Goal: Information Seeking & Learning: Learn about a topic

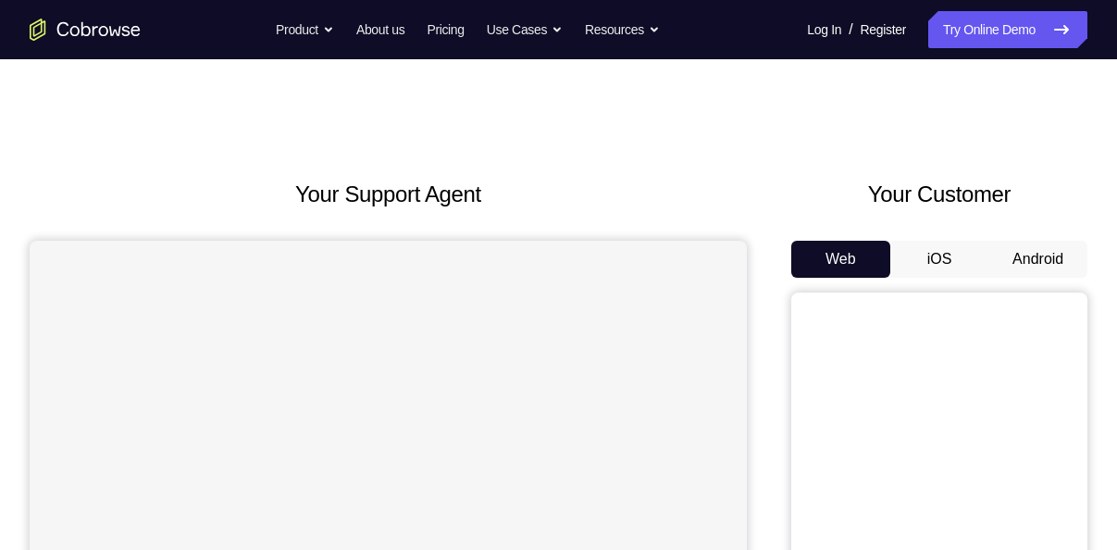
click at [1038, 255] on button "Android" at bounding box center [1037, 259] width 99 height 37
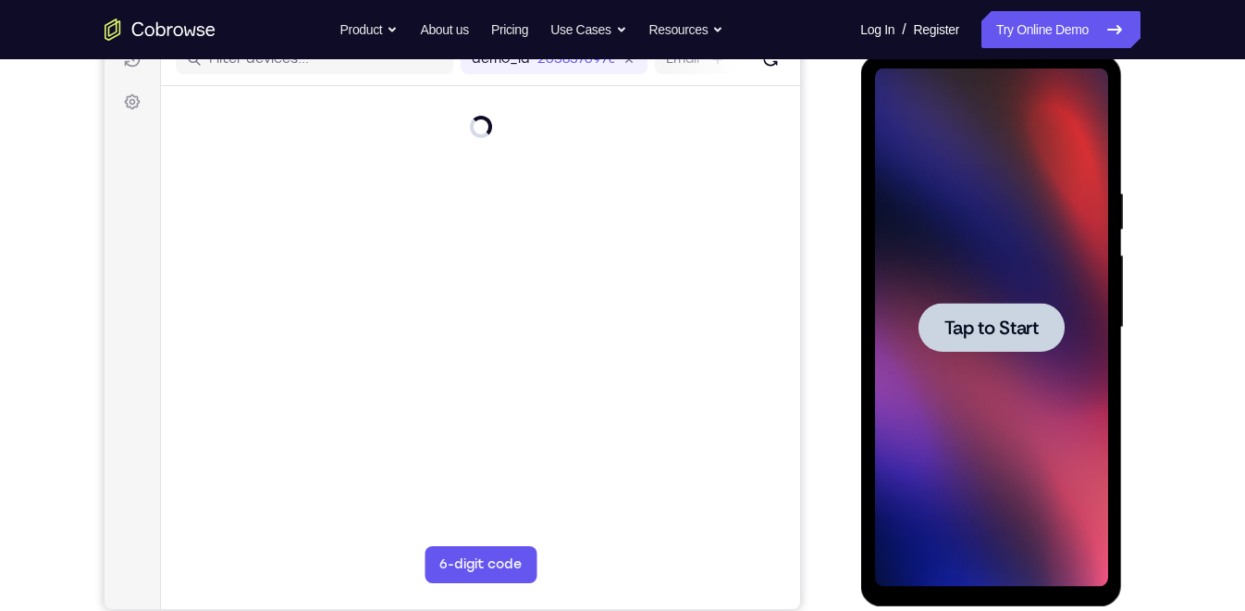
scroll to position [253, 0]
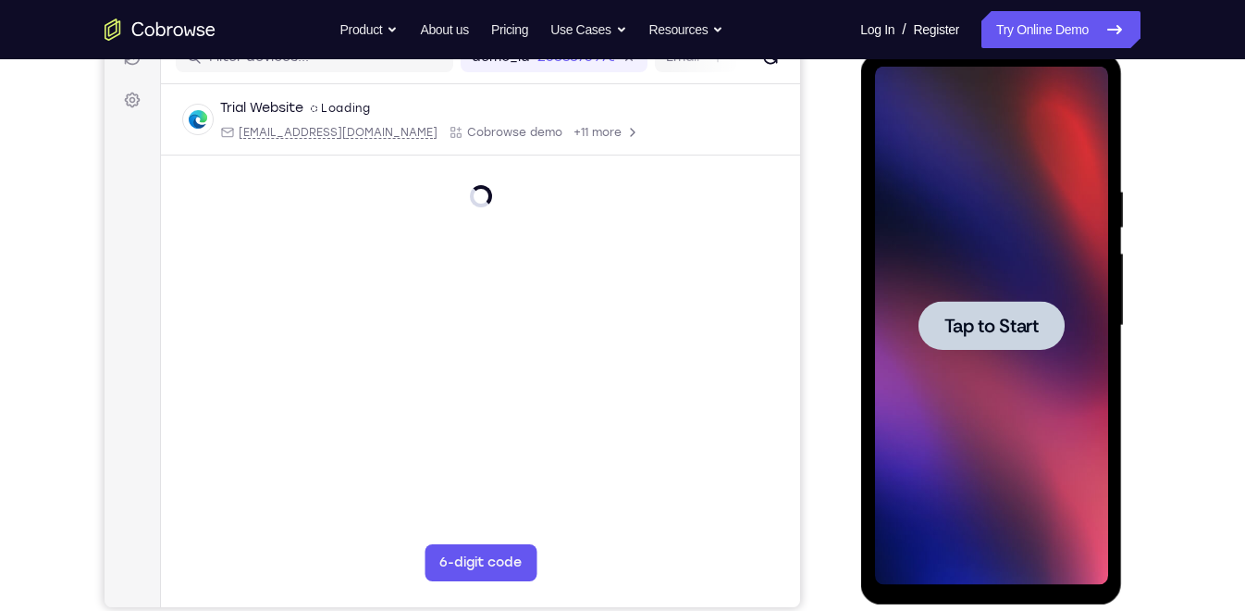
drag, startPoint x: 2074, startPoint y: 413, endPoint x: 985, endPoint y: 350, distance: 1090.7
click at [985, 350] on div at bounding box center [990, 326] width 233 height 518
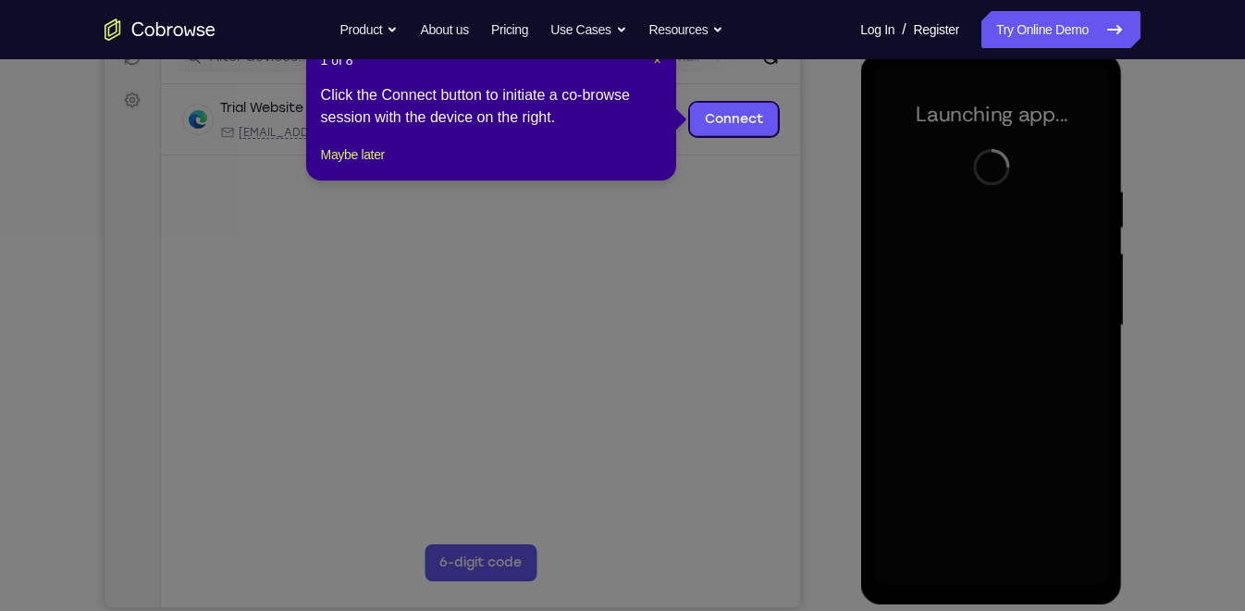
click at [655, 62] on span "×" at bounding box center [656, 60] width 7 height 15
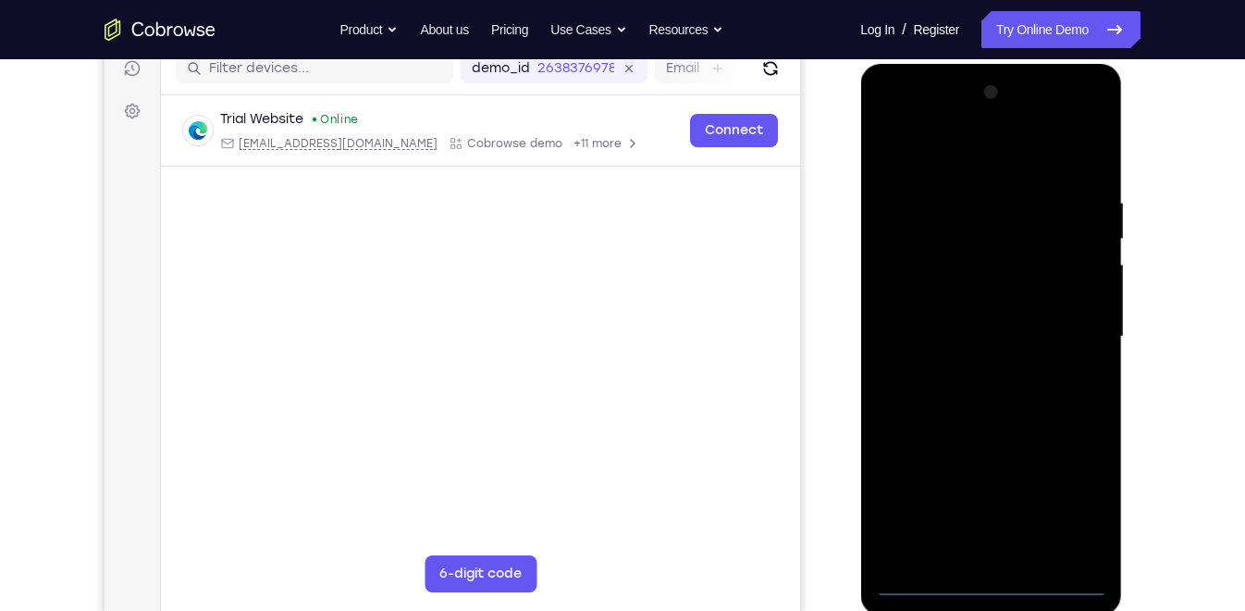
scroll to position [243, 0]
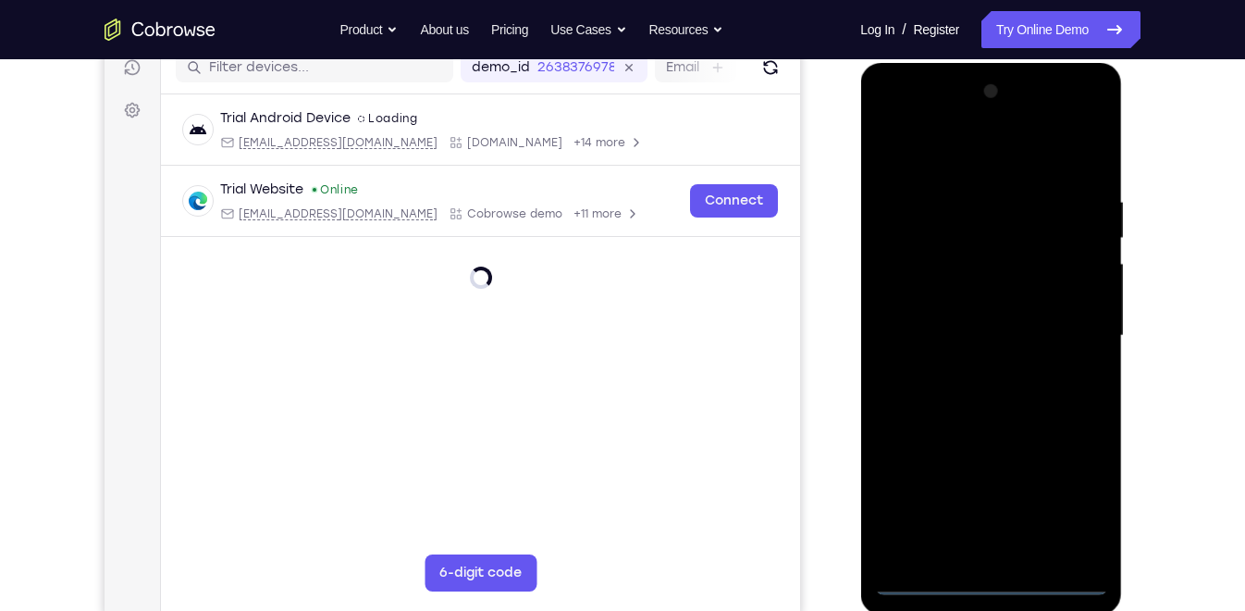
click at [994, 549] on div at bounding box center [990, 336] width 233 height 518
click at [1076, 512] on div at bounding box center [990, 336] width 233 height 518
click at [890, 118] on div at bounding box center [990, 336] width 233 height 518
click at [1068, 330] on div at bounding box center [990, 336] width 233 height 518
click at [973, 367] on div at bounding box center [990, 336] width 233 height 518
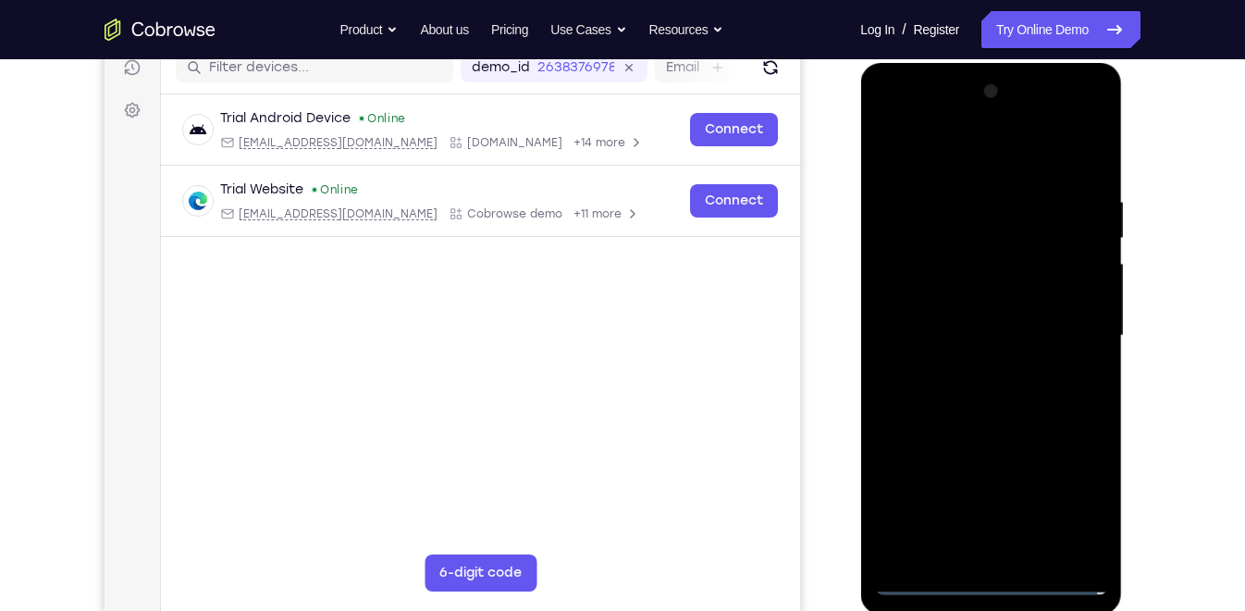
click at [962, 318] on div at bounding box center [990, 336] width 233 height 518
click at [934, 309] on div at bounding box center [990, 336] width 233 height 518
click at [934, 327] on div at bounding box center [990, 336] width 233 height 518
click at [951, 394] on div at bounding box center [990, 336] width 233 height 518
click at [958, 380] on div at bounding box center [990, 336] width 233 height 518
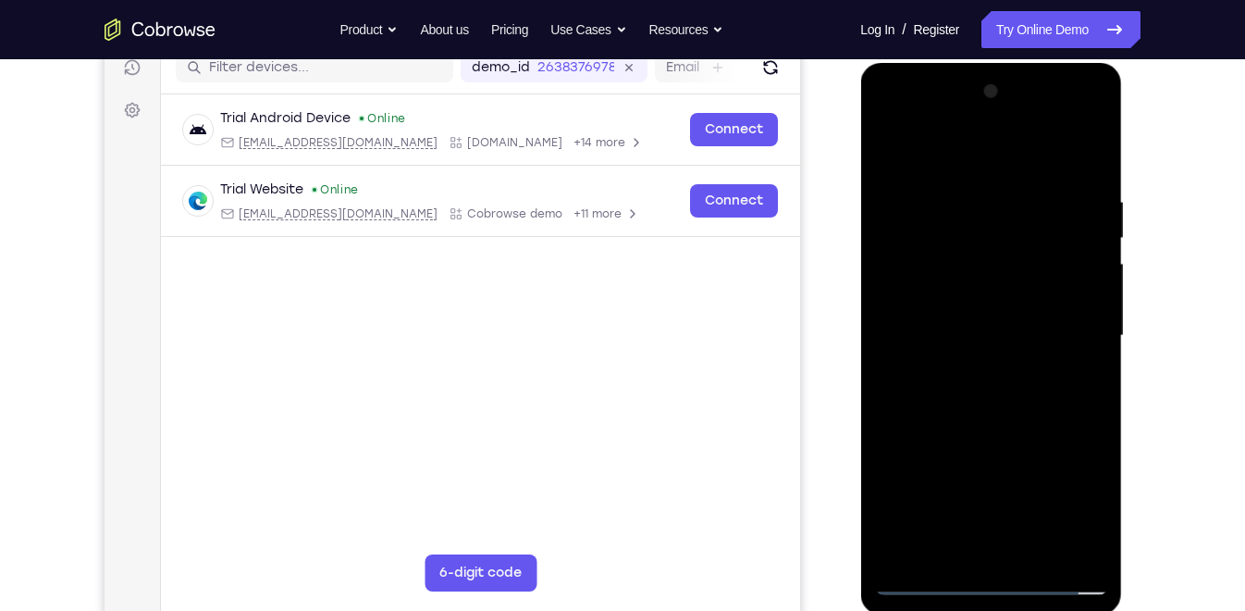
click at [1091, 179] on div at bounding box center [990, 336] width 233 height 518
click at [1094, 144] on div at bounding box center [990, 336] width 233 height 518
click at [1095, 531] on div at bounding box center [990, 336] width 233 height 518
drag, startPoint x: 953, startPoint y: 459, endPoint x: 958, endPoint y: 264, distance: 195.3
click at [958, 264] on div at bounding box center [990, 336] width 233 height 518
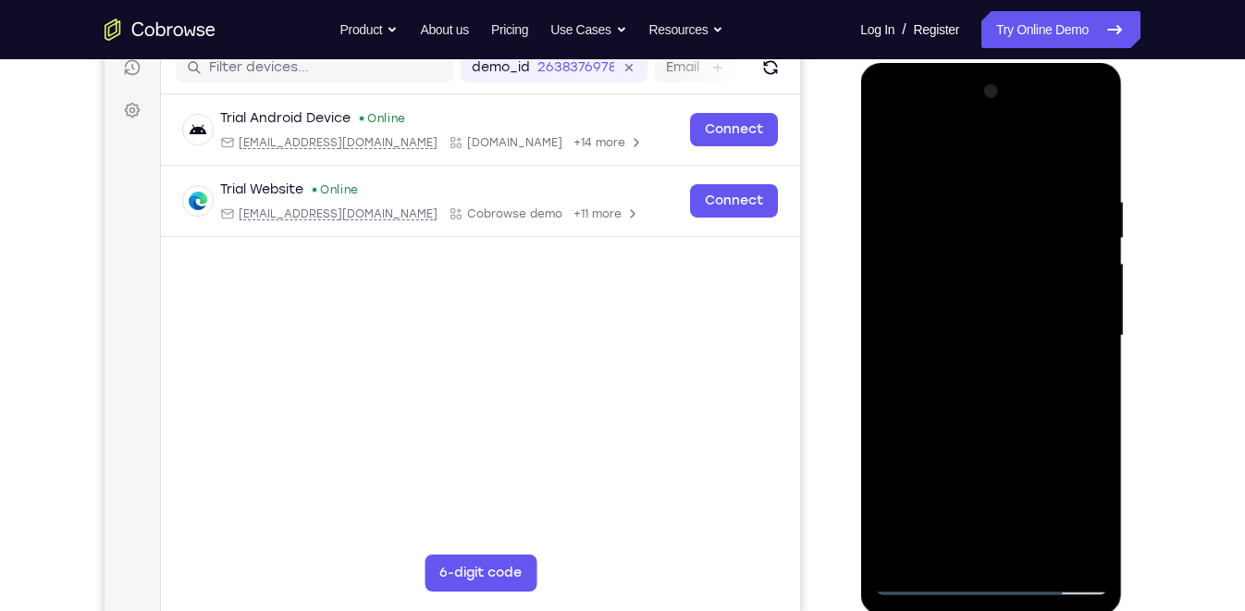
drag, startPoint x: 948, startPoint y: 444, endPoint x: 965, endPoint y: 291, distance: 153.6
click at [965, 291] on div at bounding box center [990, 336] width 233 height 518
drag, startPoint x: 955, startPoint y: 479, endPoint x: 945, endPoint y: 266, distance: 213.9
click at [945, 266] on div at bounding box center [990, 336] width 233 height 518
click at [901, 549] on div at bounding box center [990, 336] width 233 height 518
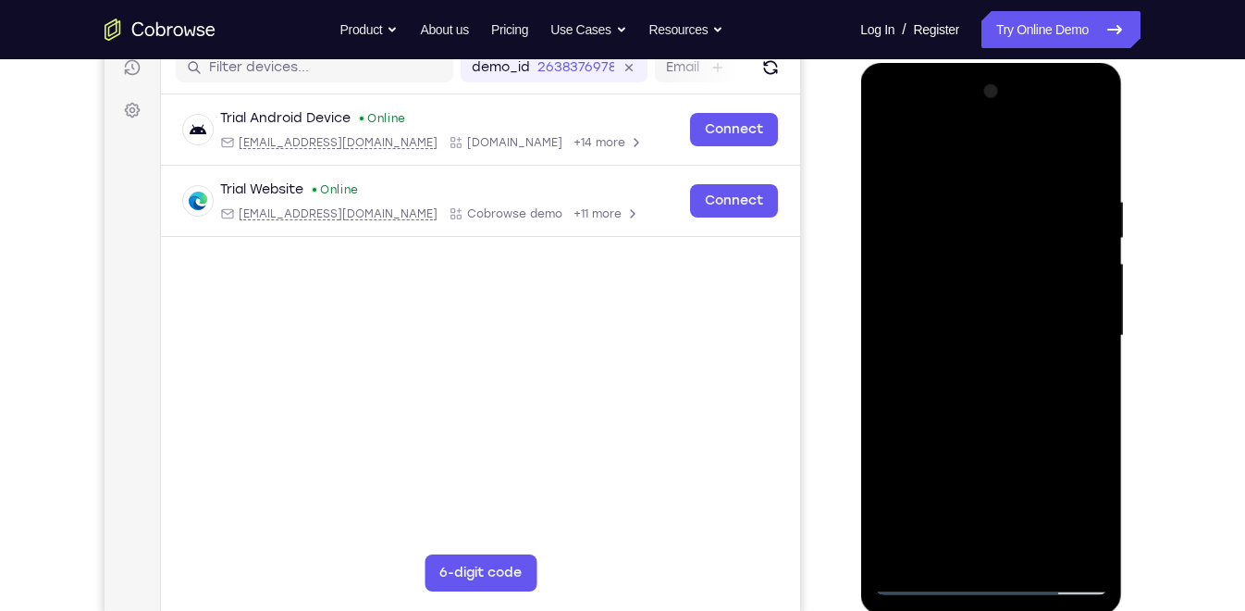
click at [908, 177] on div at bounding box center [990, 336] width 233 height 518
click at [910, 540] on div at bounding box center [990, 336] width 233 height 518
drag, startPoint x: 1042, startPoint y: 349, endPoint x: 1044, endPoint y: 234, distance: 114.7
click at [1044, 234] on div at bounding box center [990, 336] width 233 height 518
drag, startPoint x: 1001, startPoint y: 377, endPoint x: 1019, endPoint y: 267, distance: 110.7
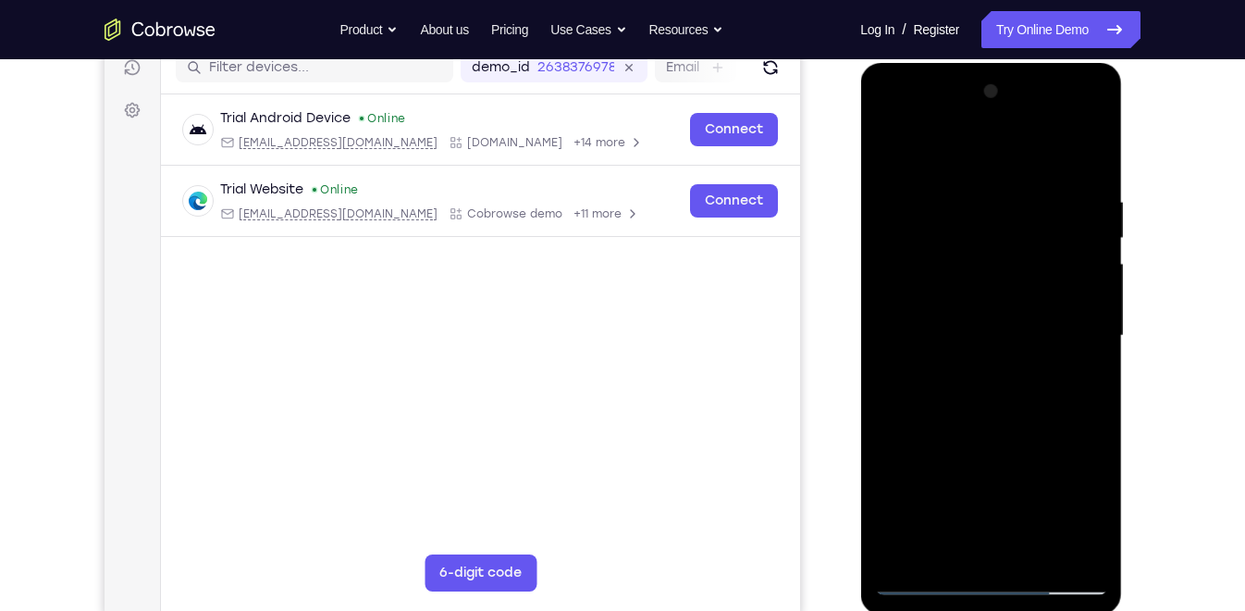
click at [1019, 267] on div at bounding box center [990, 336] width 233 height 518
drag, startPoint x: 1014, startPoint y: 344, endPoint x: 1008, endPoint y: 663, distance: 319.2
click at [1008, 549] on html "Online web based iOS Simulators and Android Emulators. Run iPhone, iPad, Mobile…" at bounding box center [992, 340] width 264 height 555
click at [904, 246] on div at bounding box center [990, 336] width 233 height 518
click at [1087, 159] on div at bounding box center [990, 336] width 233 height 518
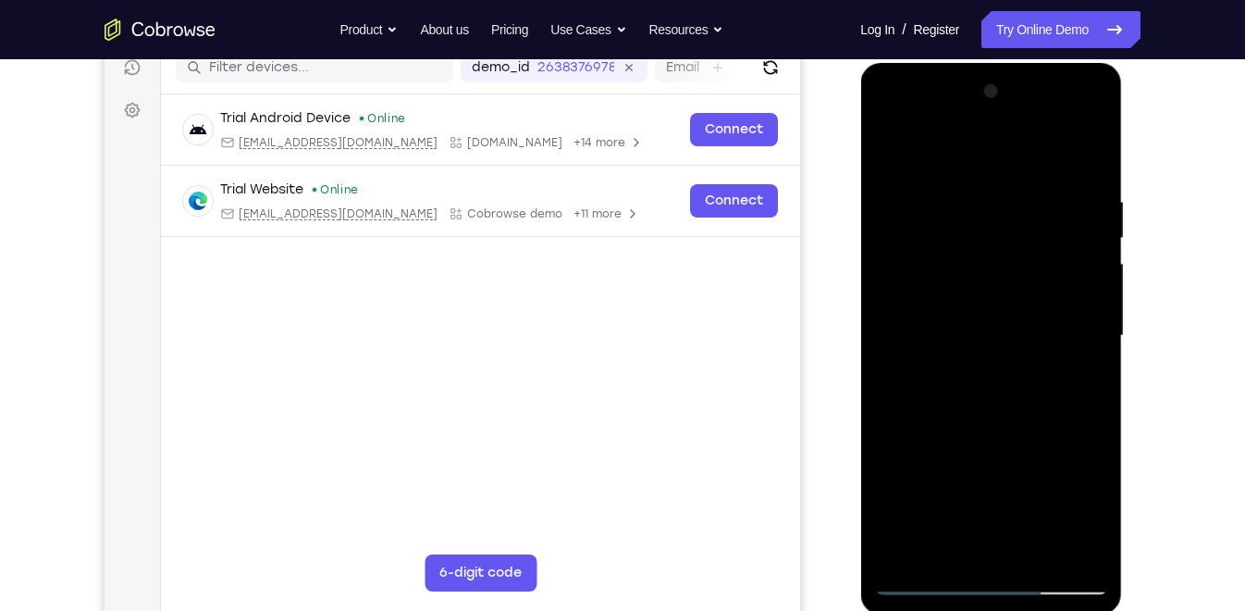
click at [975, 193] on div at bounding box center [990, 336] width 233 height 518
click at [1101, 315] on div at bounding box center [990, 336] width 233 height 518
click at [899, 154] on div at bounding box center [990, 336] width 233 height 518
click at [1038, 210] on div at bounding box center [990, 336] width 233 height 518
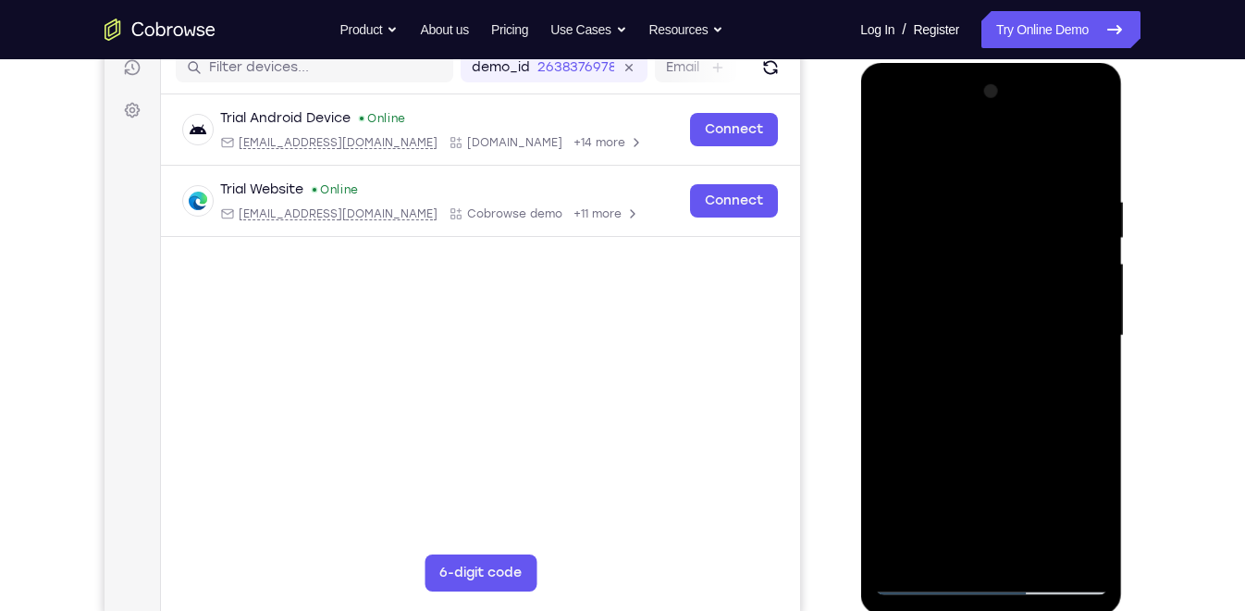
click at [979, 432] on div at bounding box center [990, 336] width 233 height 518
click at [884, 156] on div at bounding box center [990, 336] width 233 height 518
click at [980, 288] on div at bounding box center [990, 336] width 233 height 518
click at [940, 515] on div at bounding box center [990, 336] width 233 height 518
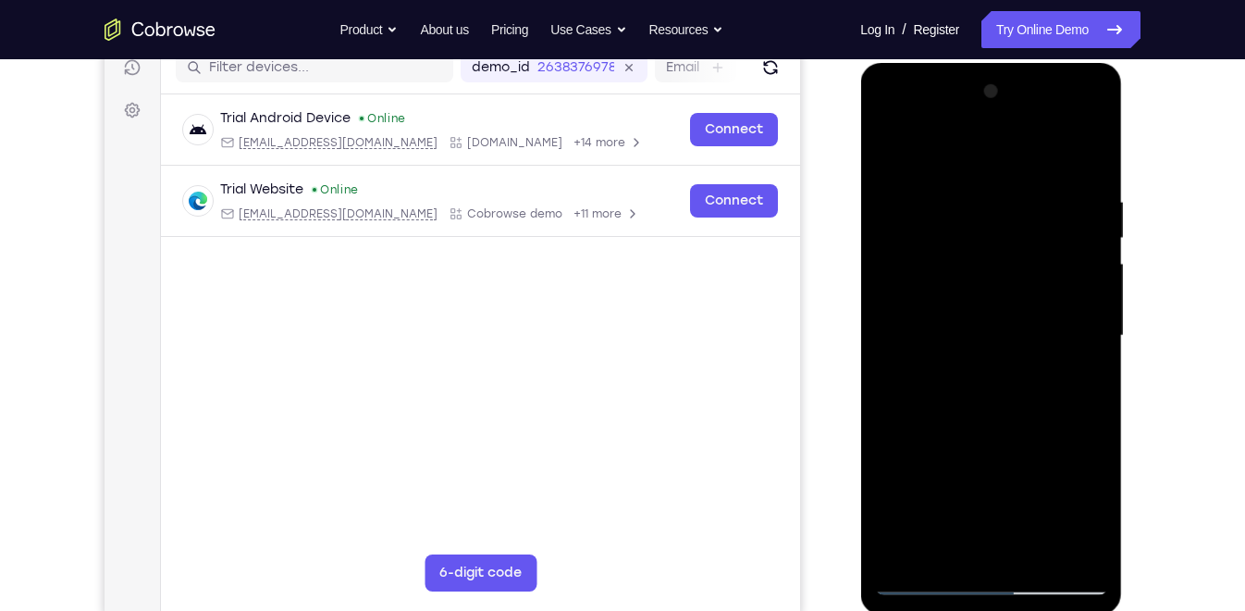
click at [893, 148] on div at bounding box center [990, 336] width 233 height 518
click at [1093, 238] on div at bounding box center [990, 336] width 233 height 518
click at [894, 148] on div at bounding box center [990, 336] width 233 height 518
click at [1032, 189] on div at bounding box center [990, 336] width 233 height 518
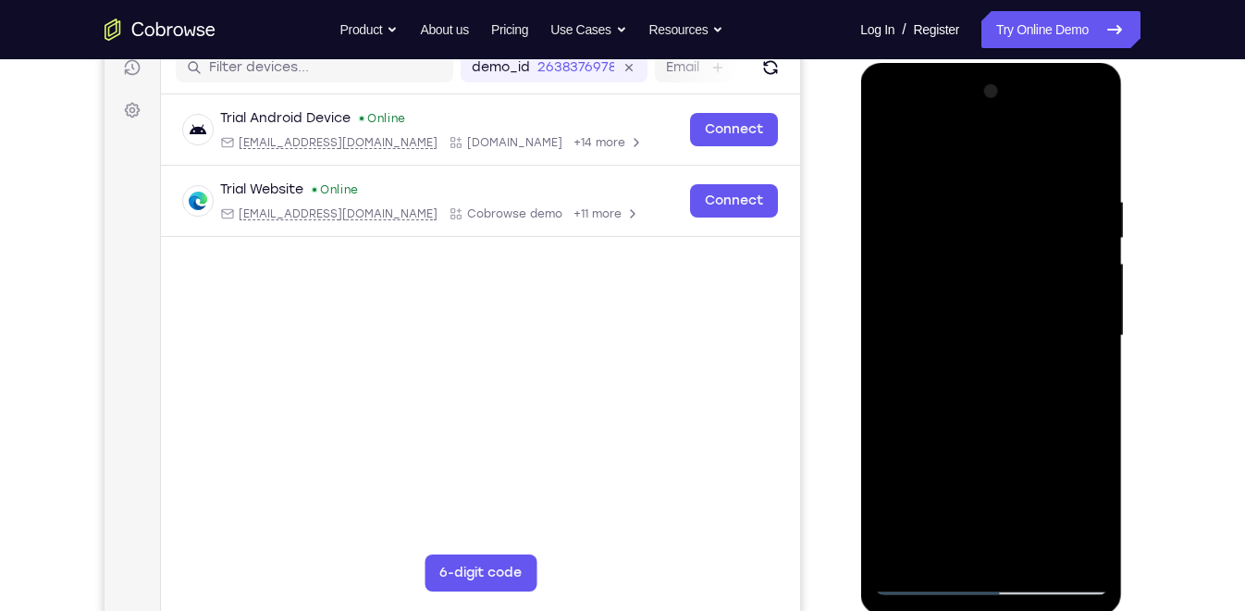
click at [923, 542] on div at bounding box center [990, 336] width 233 height 518
click at [998, 325] on div at bounding box center [990, 336] width 233 height 518
click at [1032, 543] on div at bounding box center [990, 336] width 233 height 518
click at [1076, 546] on div at bounding box center [990, 336] width 233 height 518
click at [1085, 403] on div at bounding box center [990, 336] width 233 height 518
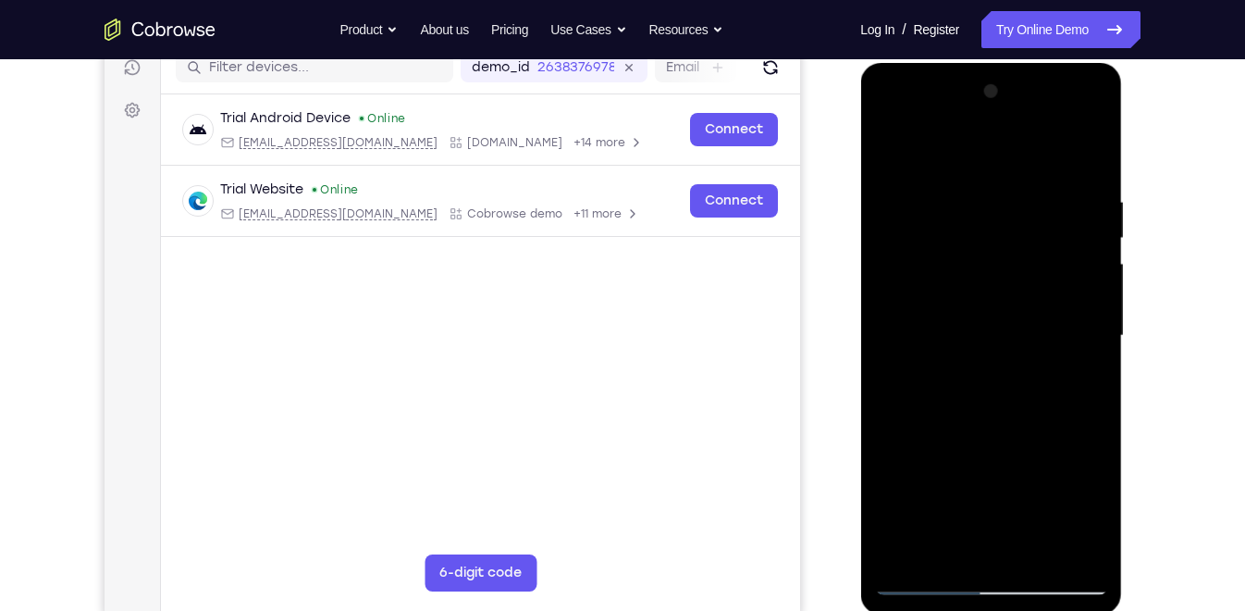
click at [1082, 426] on div at bounding box center [990, 336] width 233 height 518
click at [893, 409] on div at bounding box center [990, 336] width 233 height 518
click at [896, 154] on div at bounding box center [990, 336] width 233 height 518
drag, startPoint x: 991, startPoint y: 338, endPoint x: 977, endPoint y: 211, distance: 127.5
click at [977, 211] on div at bounding box center [990, 336] width 233 height 518
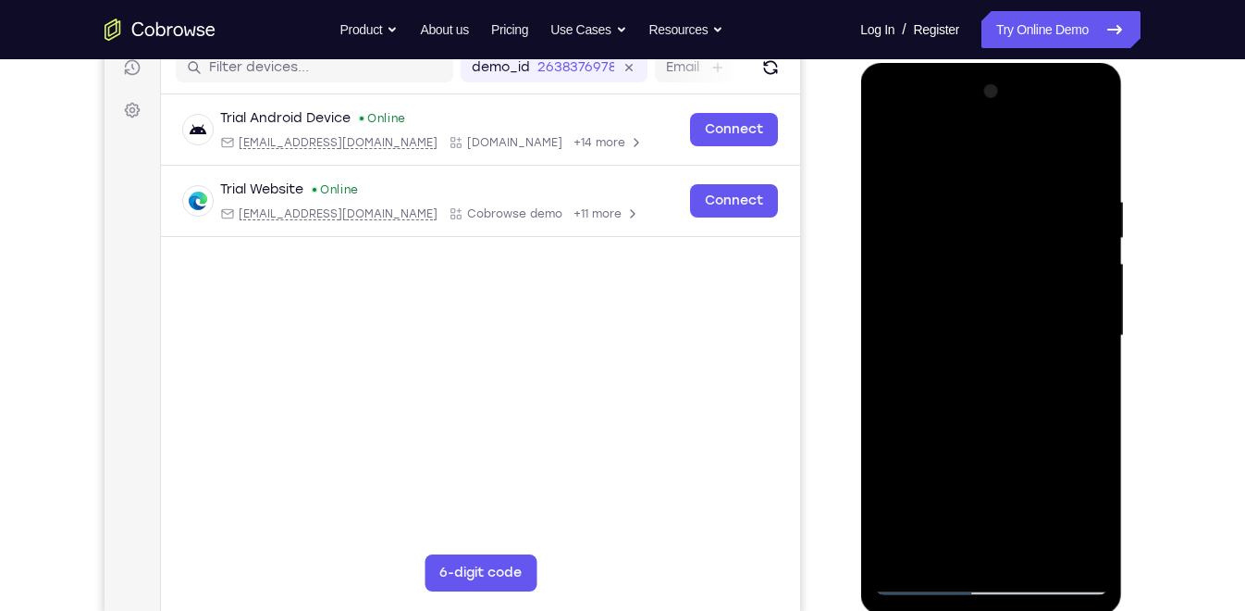
drag, startPoint x: 1042, startPoint y: 227, endPoint x: 1053, endPoint y: 400, distance: 173.4
click at [1053, 400] on div at bounding box center [990, 336] width 233 height 518
click at [894, 147] on div at bounding box center [990, 336] width 233 height 518
click at [1069, 434] on div at bounding box center [990, 336] width 233 height 518
click at [1091, 355] on div at bounding box center [990, 336] width 233 height 518
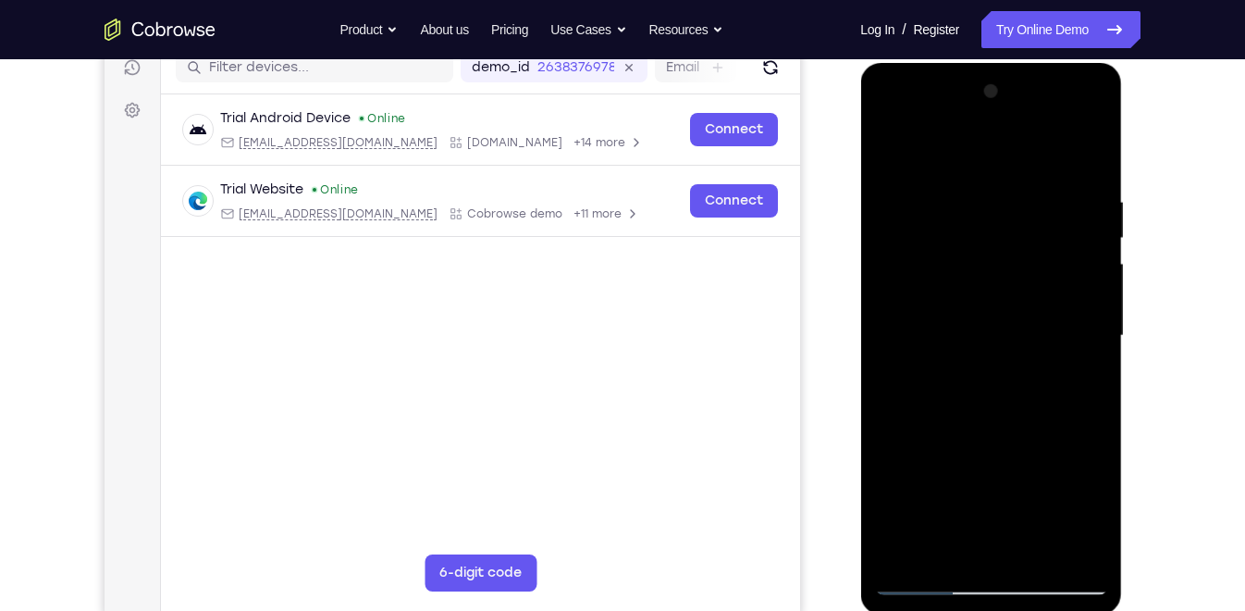
click at [1091, 355] on div at bounding box center [990, 336] width 233 height 518
drag, startPoint x: 953, startPoint y: 365, endPoint x: 1264, endPoint y: 357, distance: 311.0
click at [1116, 357] on html "Online web based iOS Simulators and Android Emulators. Run iPhone, iPad, Mobile…" at bounding box center [992, 340] width 264 height 555
click at [1081, 377] on div at bounding box center [990, 336] width 233 height 518
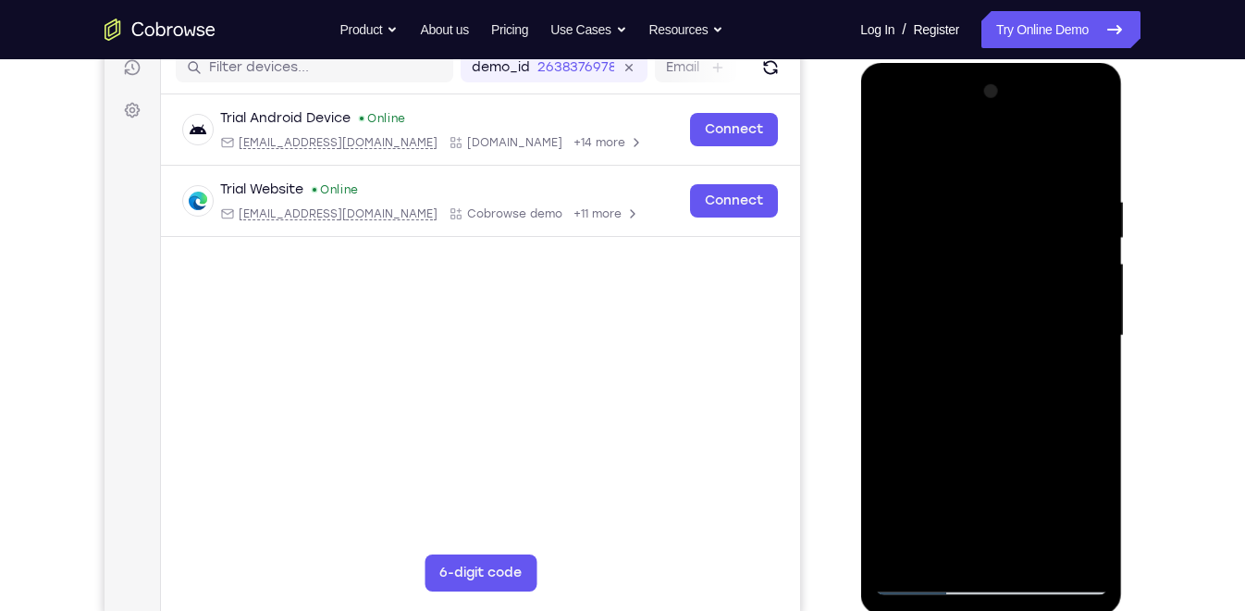
click at [1081, 377] on div at bounding box center [990, 336] width 233 height 518
drag, startPoint x: 1081, startPoint y: 377, endPoint x: 877, endPoint y: 371, distance: 203.6
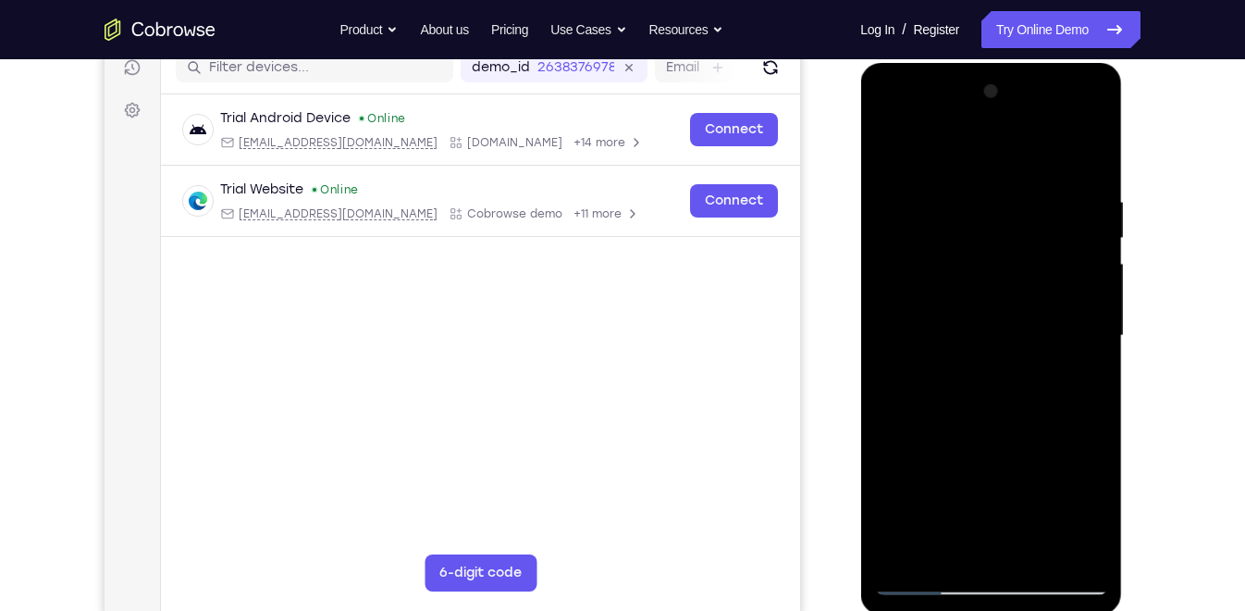
click at [877, 371] on div at bounding box center [990, 336] width 233 height 518
click at [1098, 365] on div at bounding box center [990, 336] width 233 height 518
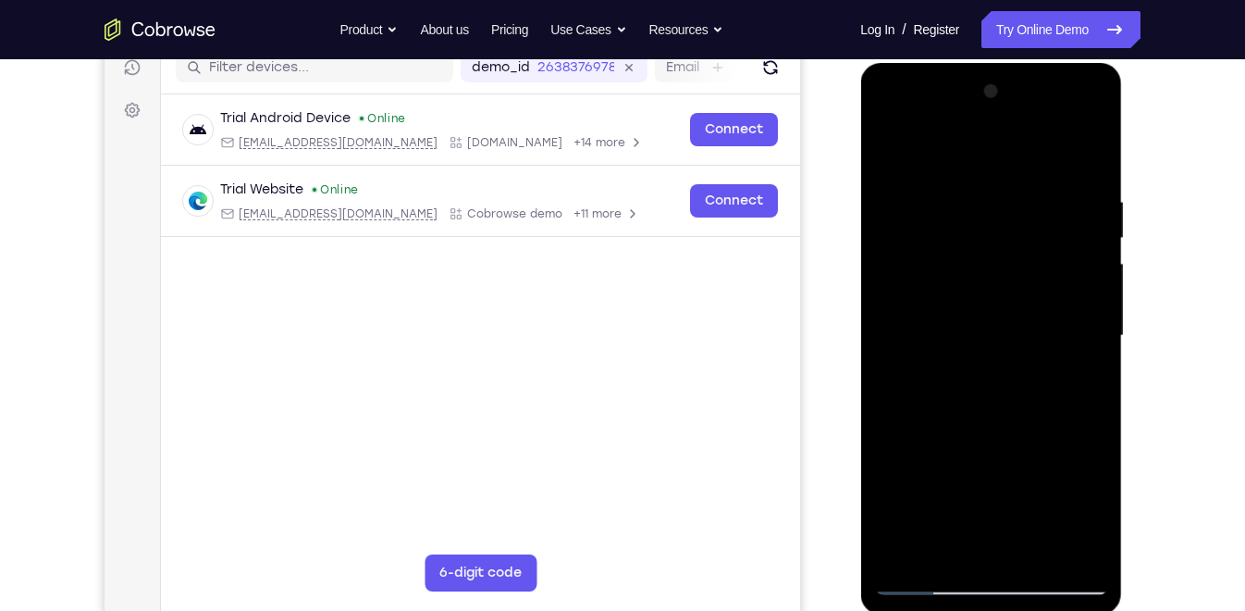
click at [1098, 365] on div at bounding box center [990, 336] width 233 height 518
click at [1083, 158] on div at bounding box center [990, 336] width 233 height 518
click at [1033, 549] on div at bounding box center [990, 336] width 233 height 518
click at [890, 148] on div at bounding box center [990, 336] width 233 height 518
drag, startPoint x: 980, startPoint y: 439, endPoint x: 985, endPoint y: 159, distance: 279.4
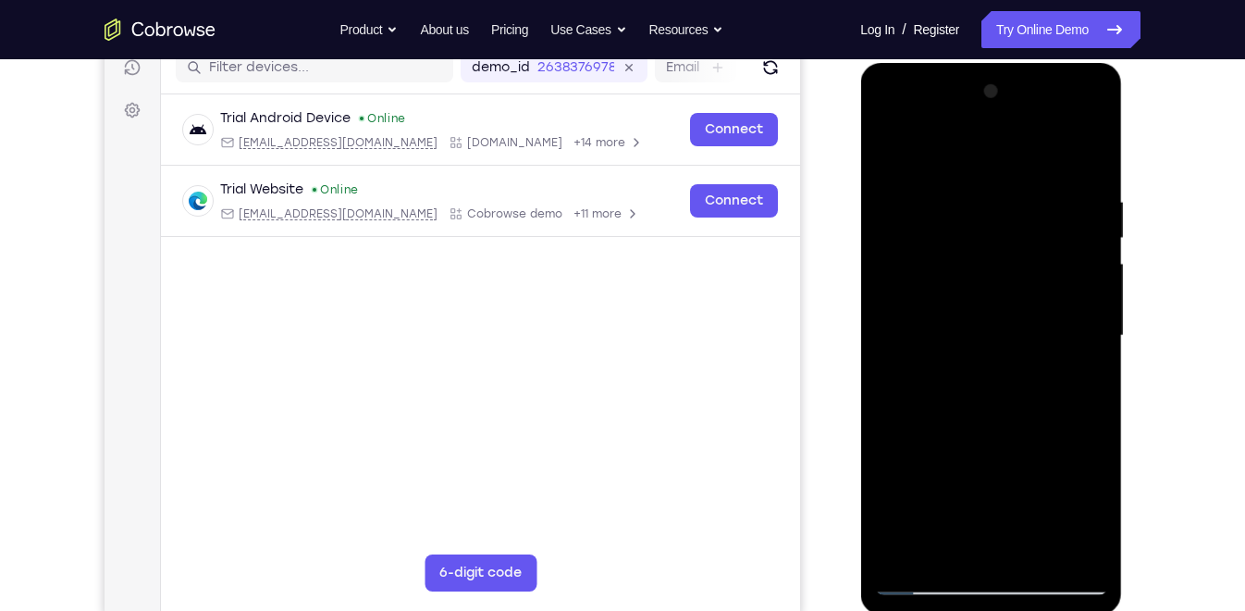
click at [985, 159] on div at bounding box center [990, 336] width 233 height 518
drag, startPoint x: 993, startPoint y: 442, endPoint x: 998, endPoint y: 326, distance: 116.7
click at [998, 326] on div at bounding box center [990, 336] width 233 height 518
drag, startPoint x: 1018, startPoint y: 427, endPoint x: 995, endPoint y: 239, distance: 190.0
click at [995, 239] on div at bounding box center [990, 336] width 233 height 518
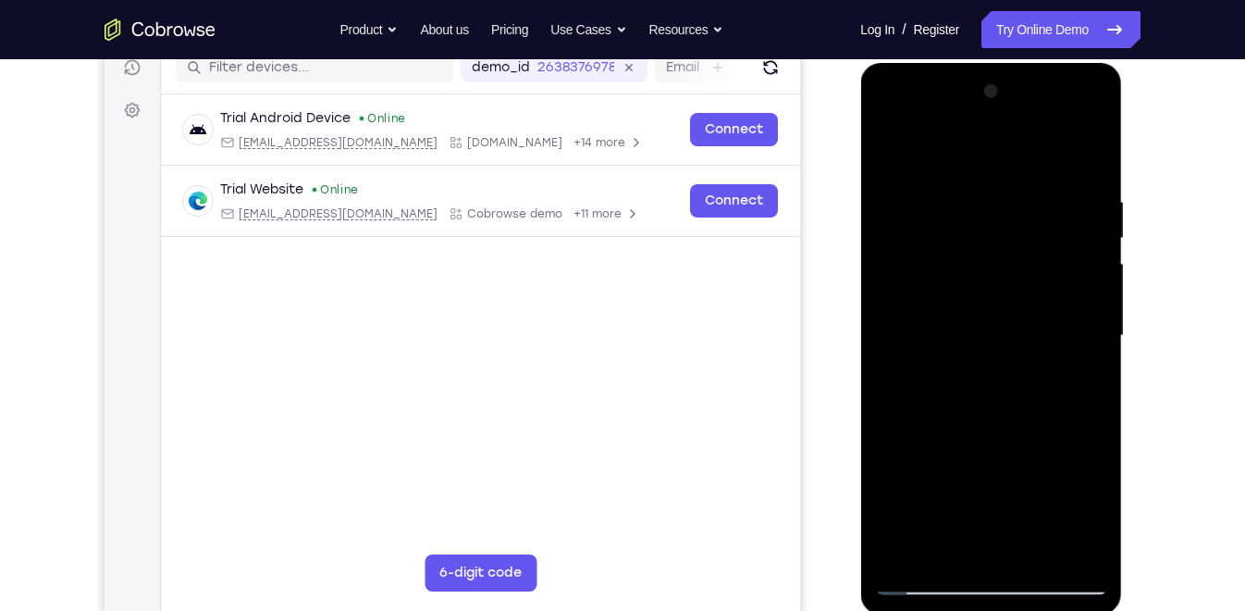
drag, startPoint x: 995, startPoint y: 431, endPoint x: 988, endPoint y: 141, distance: 290.6
click at [988, 141] on div at bounding box center [990, 336] width 233 height 518
drag, startPoint x: 1007, startPoint y: 352, endPoint x: 998, endPoint y: 205, distance: 146.5
click at [998, 205] on div at bounding box center [990, 336] width 233 height 518
click at [1104, 376] on div at bounding box center [990, 336] width 233 height 518
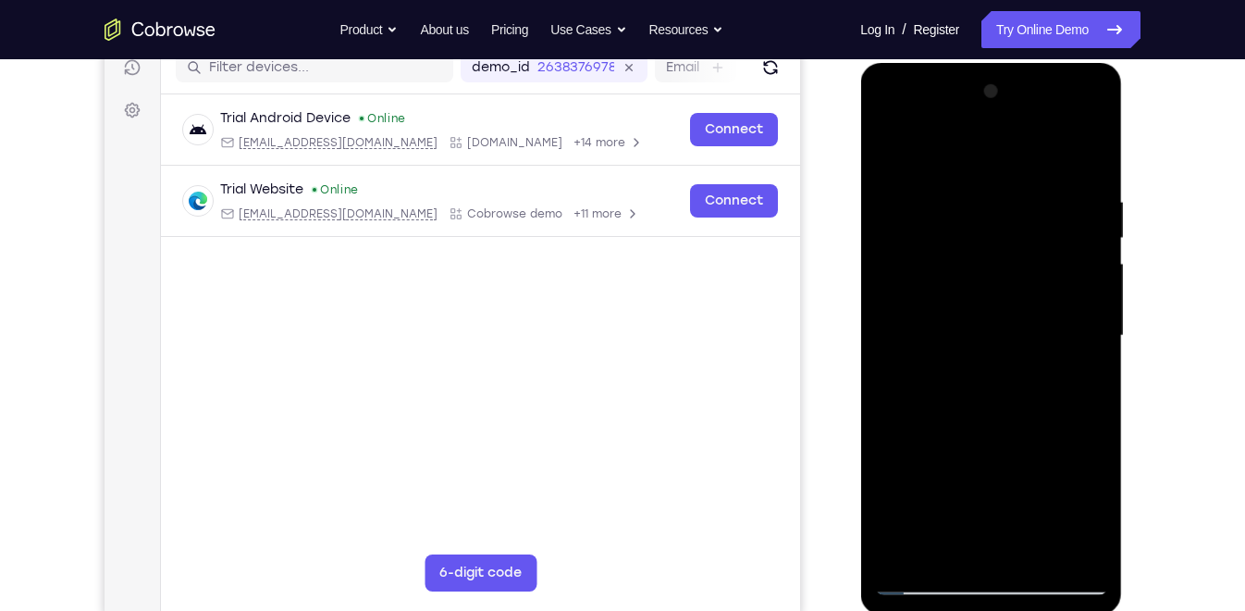
drag, startPoint x: 1004, startPoint y: 392, endPoint x: 986, endPoint y: 227, distance: 166.5
click at [986, 227] on div at bounding box center [990, 336] width 233 height 518
drag, startPoint x: 1019, startPoint y: 415, endPoint x: 991, endPoint y: 206, distance: 210.9
click at [991, 206] on div at bounding box center [990, 336] width 233 height 518
click at [1044, 549] on div at bounding box center [990, 336] width 233 height 518
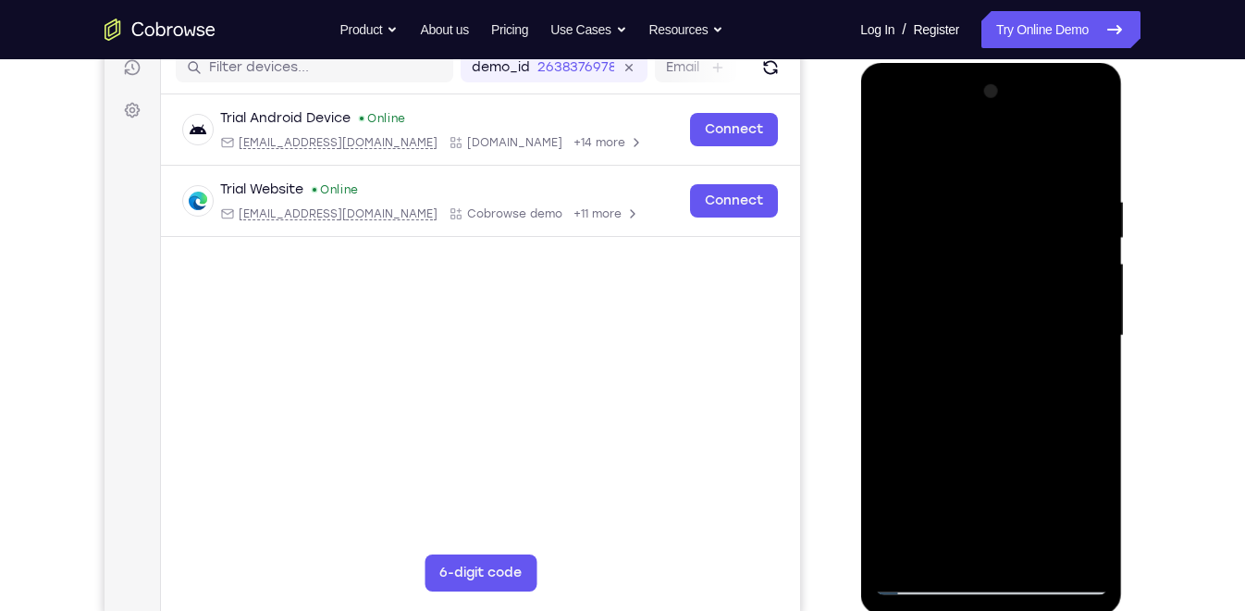
click at [956, 278] on div at bounding box center [990, 336] width 233 height 518
click at [891, 149] on div at bounding box center [990, 336] width 233 height 518
drag, startPoint x: 949, startPoint y: 266, endPoint x: 970, endPoint y: 430, distance: 165.0
click at [970, 430] on div at bounding box center [990, 336] width 233 height 518
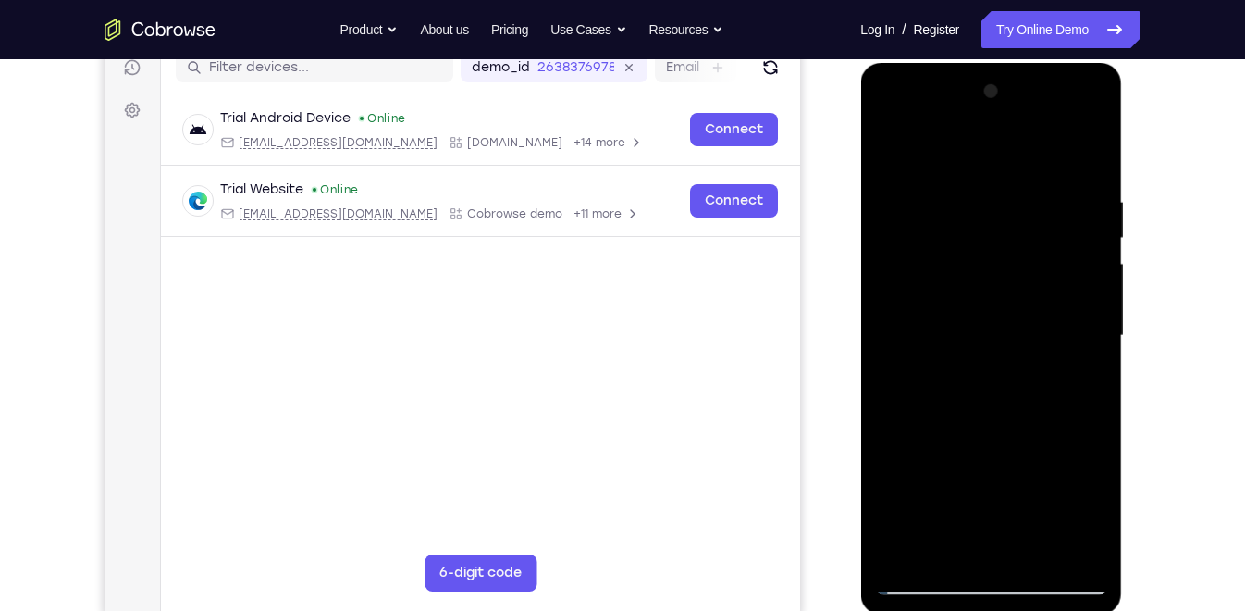
click at [948, 148] on div at bounding box center [990, 336] width 233 height 518
click at [1094, 148] on div at bounding box center [990, 336] width 233 height 518
drag, startPoint x: 962, startPoint y: 435, endPoint x: 970, endPoint y: 223, distance: 212.0
click at [970, 223] on div at bounding box center [990, 336] width 233 height 518
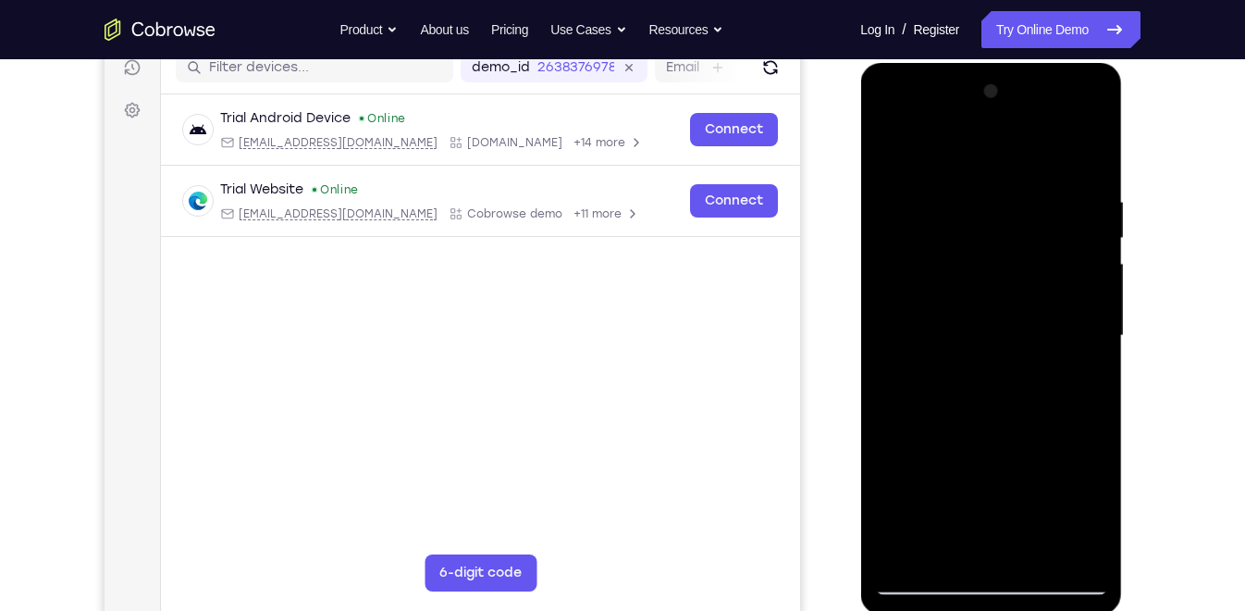
drag, startPoint x: 971, startPoint y: 442, endPoint x: 970, endPoint y: 236, distance: 206.3
click at [970, 236] on div at bounding box center [990, 336] width 233 height 518
drag, startPoint x: 965, startPoint y: 405, endPoint x: 964, endPoint y: 205, distance: 199.8
click at [964, 205] on div at bounding box center [990, 336] width 233 height 518
drag, startPoint x: 967, startPoint y: 446, endPoint x: 970, endPoint y: 287, distance: 159.1
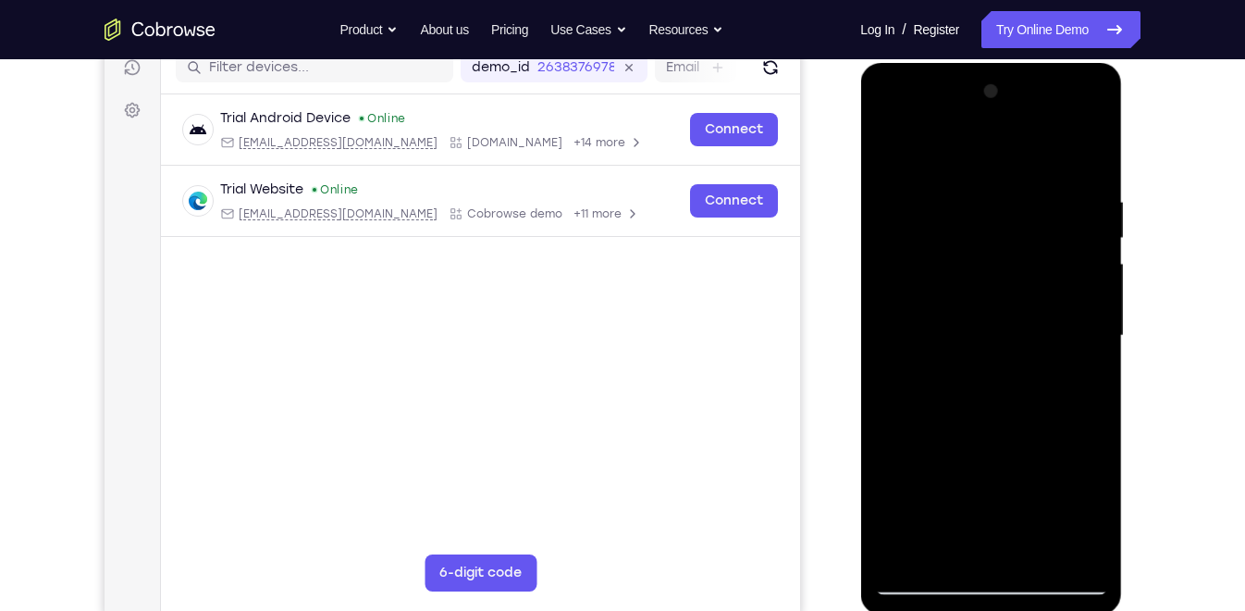
click at [970, 287] on div at bounding box center [990, 336] width 233 height 518
